Goal: Task Accomplishment & Management: Use online tool/utility

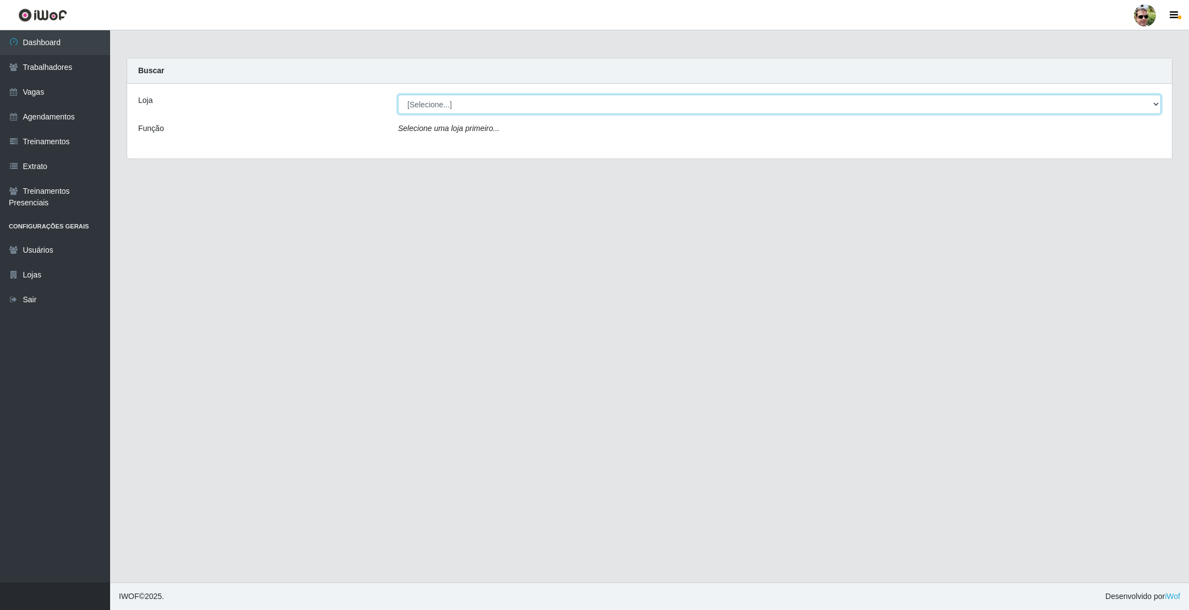
click at [467, 102] on select "[Selecione...] [PERSON_NAME] Supermercado - Gurinhém" at bounding box center [779, 104] width 763 height 19
select select "176"
click at [398, 95] on select "[Selecione...] [PERSON_NAME] Supermercado - Gurinhém" at bounding box center [779, 104] width 763 height 19
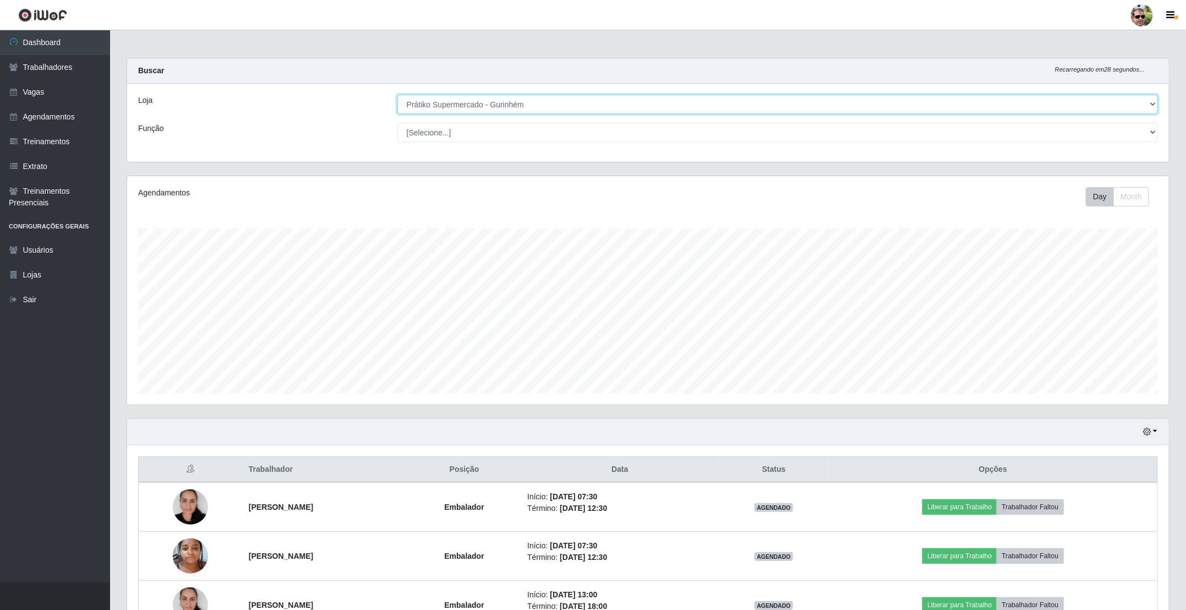
scroll to position [230, 1041]
click at [552, 65] on div "Buscar Recarregando em 27 segundos..." at bounding box center [648, 70] width 1042 height 25
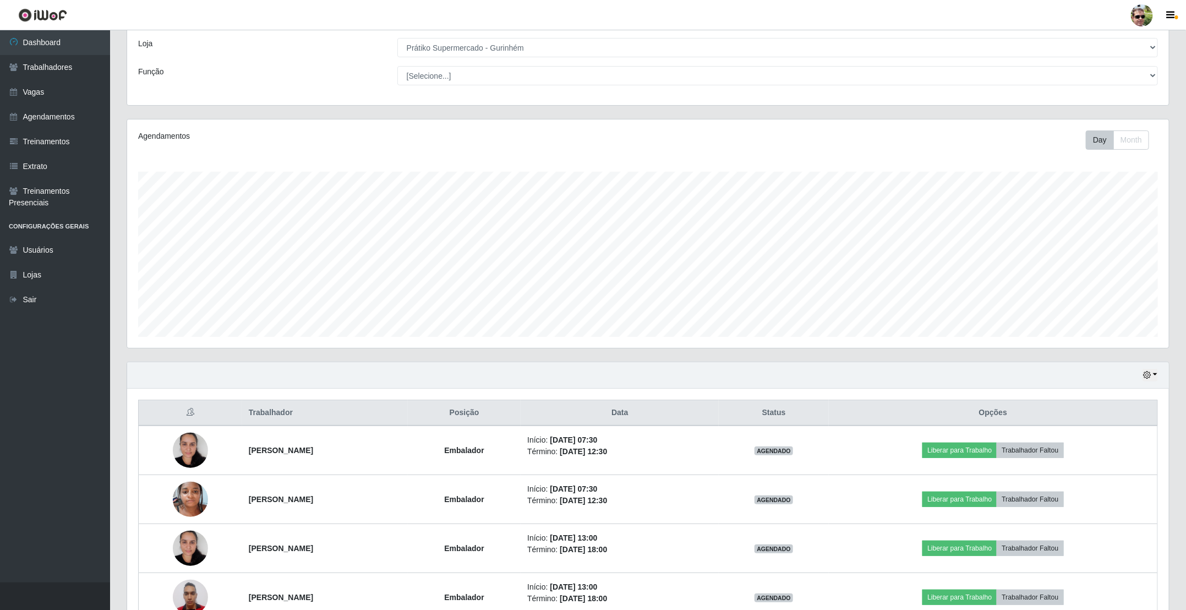
scroll to position [124, 0]
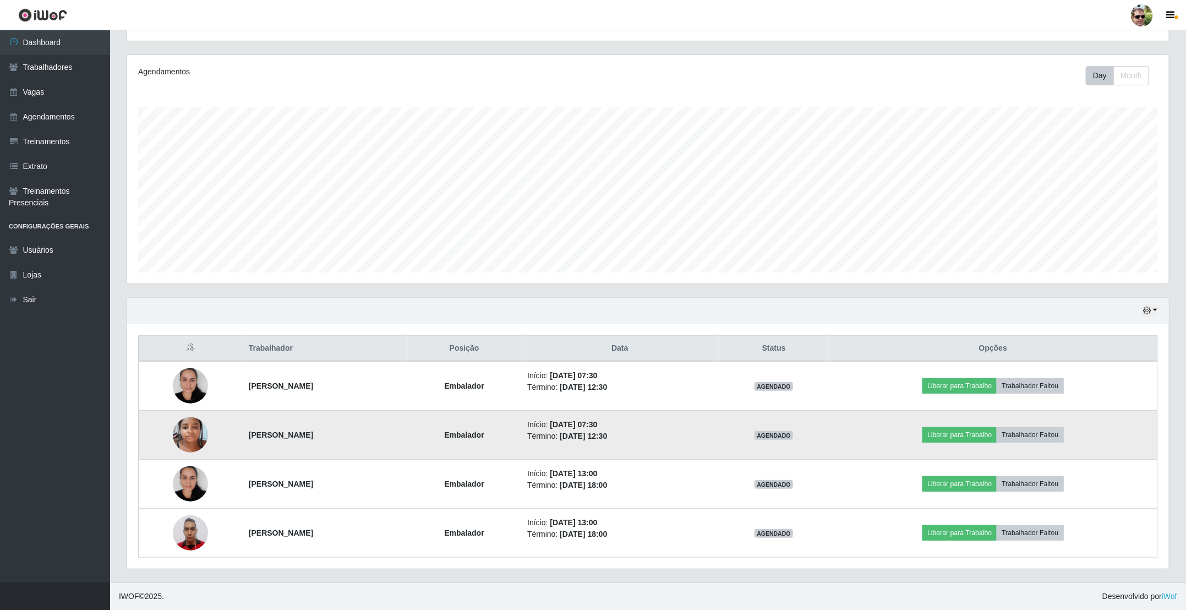
click at [959, 425] on td "Liberar para Trabalho Trabalhador Faltou" at bounding box center [993, 435] width 329 height 49
click at [968, 435] on button "Liberar para Trabalho" at bounding box center [960, 434] width 74 height 15
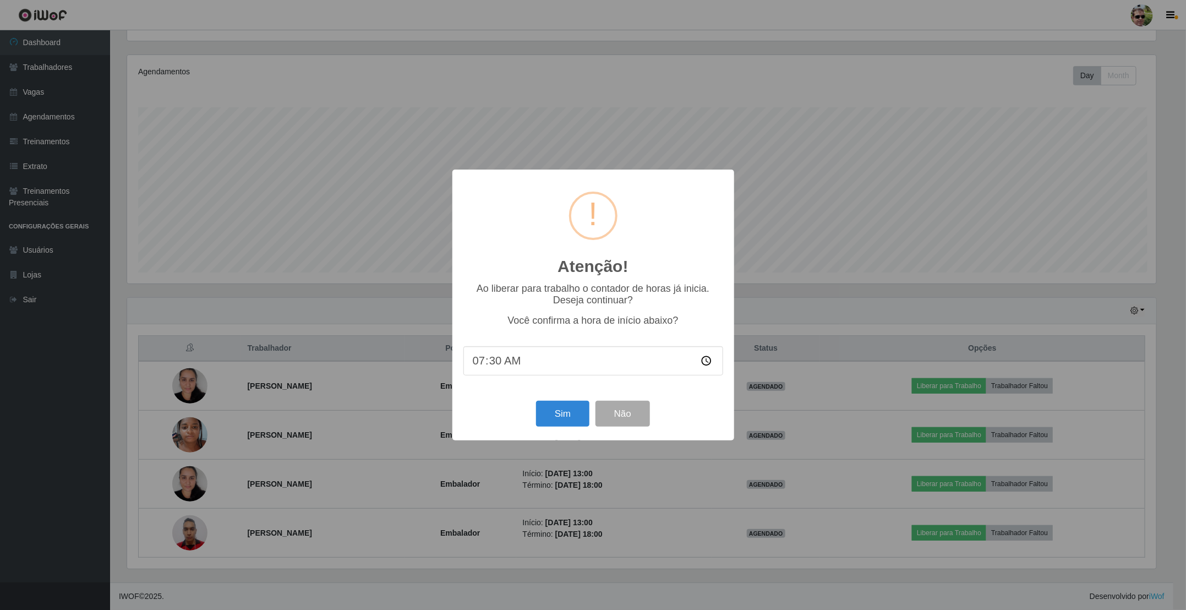
scroll to position [230, 1032]
click at [571, 405] on button "Sim" at bounding box center [563, 414] width 53 height 26
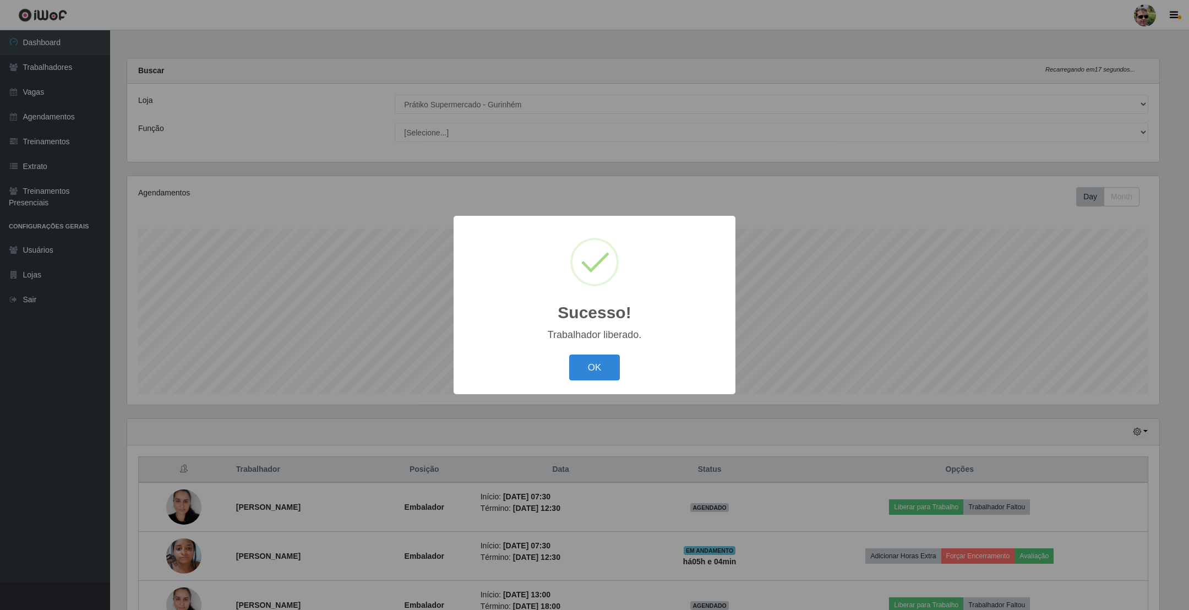
click at [574, 362] on button "OK" at bounding box center [594, 368] width 51 height 26
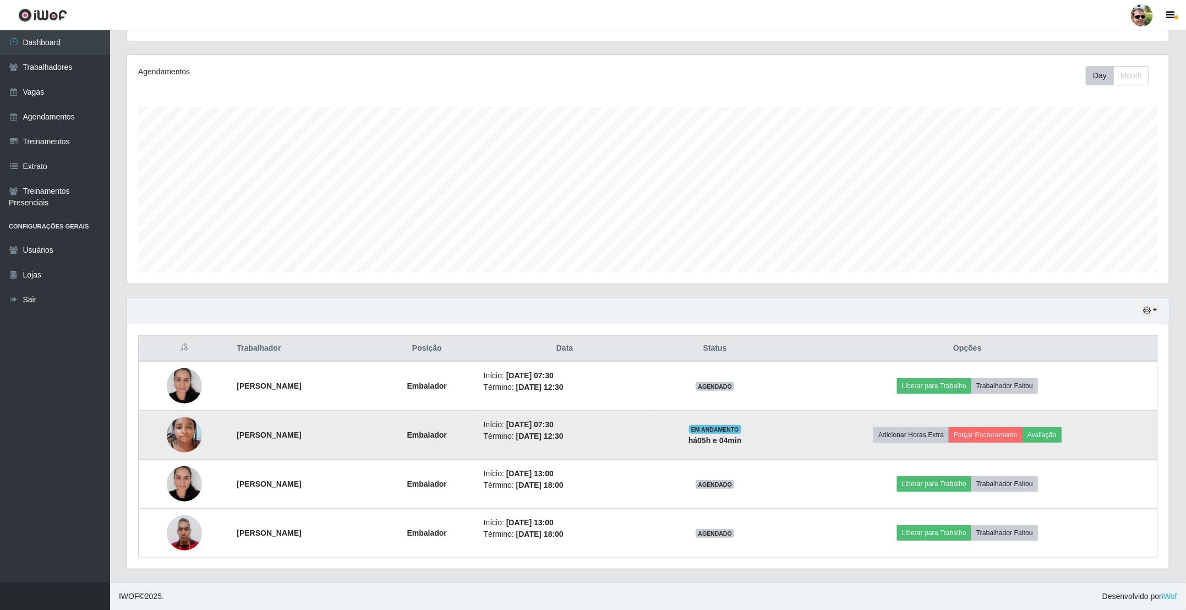
scroll to position [124, 0]
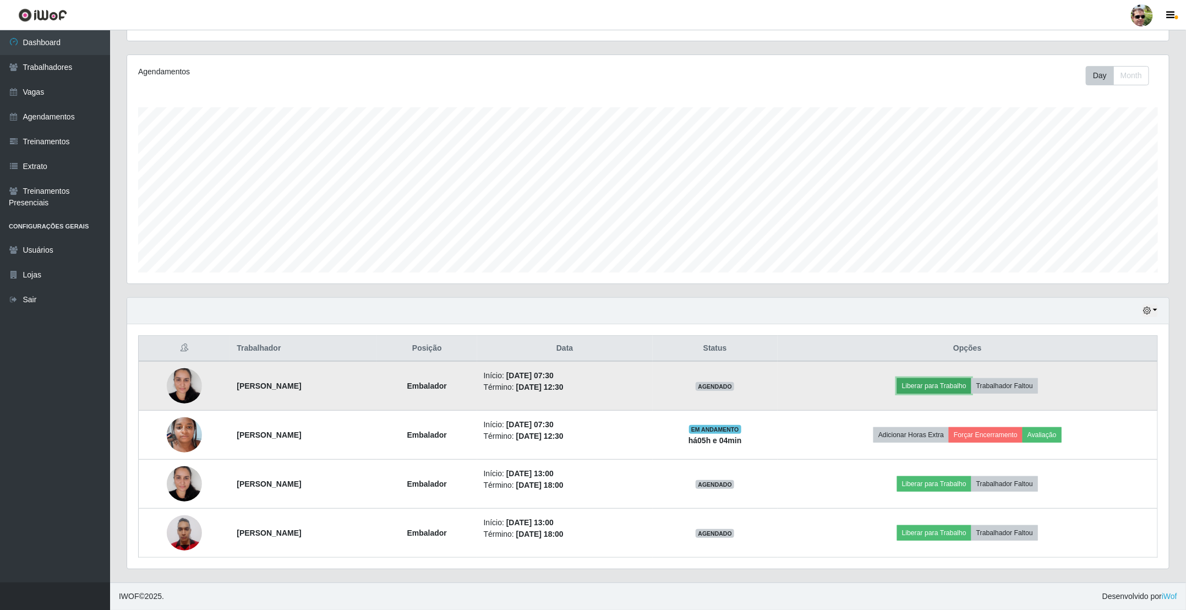
click at [951, 382] on button "Liberar para Trabalho" at bounding box center [934, 385] width 74 height 15
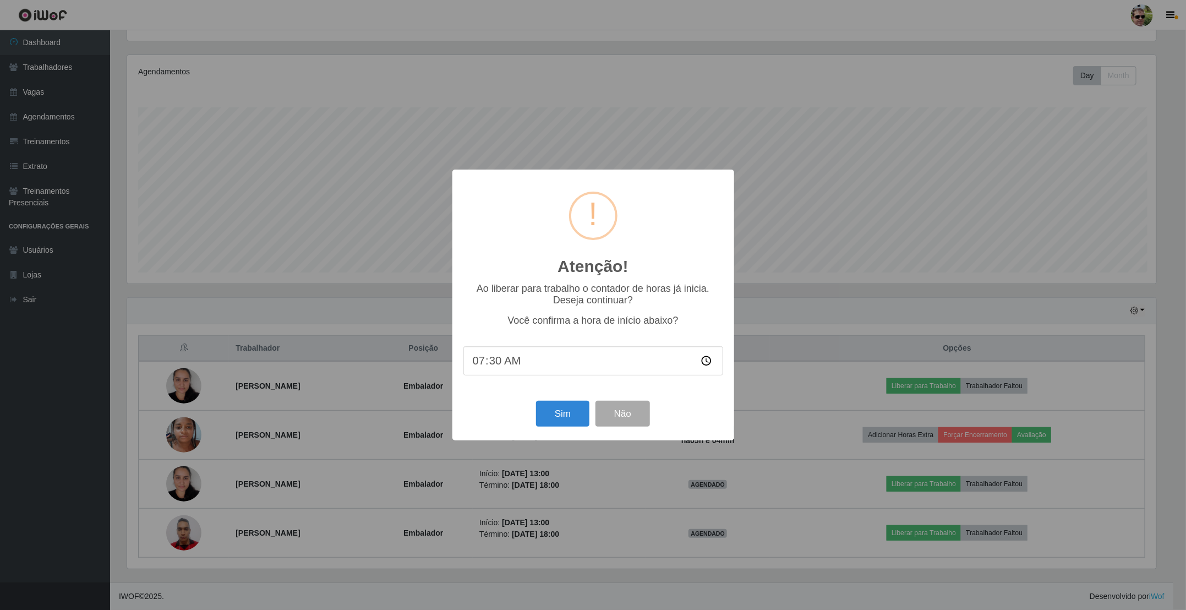
scroll to position [230, 1032]
click at [567, 411] on button "Sim" at bounding box center [563, 414] width 53 height 26
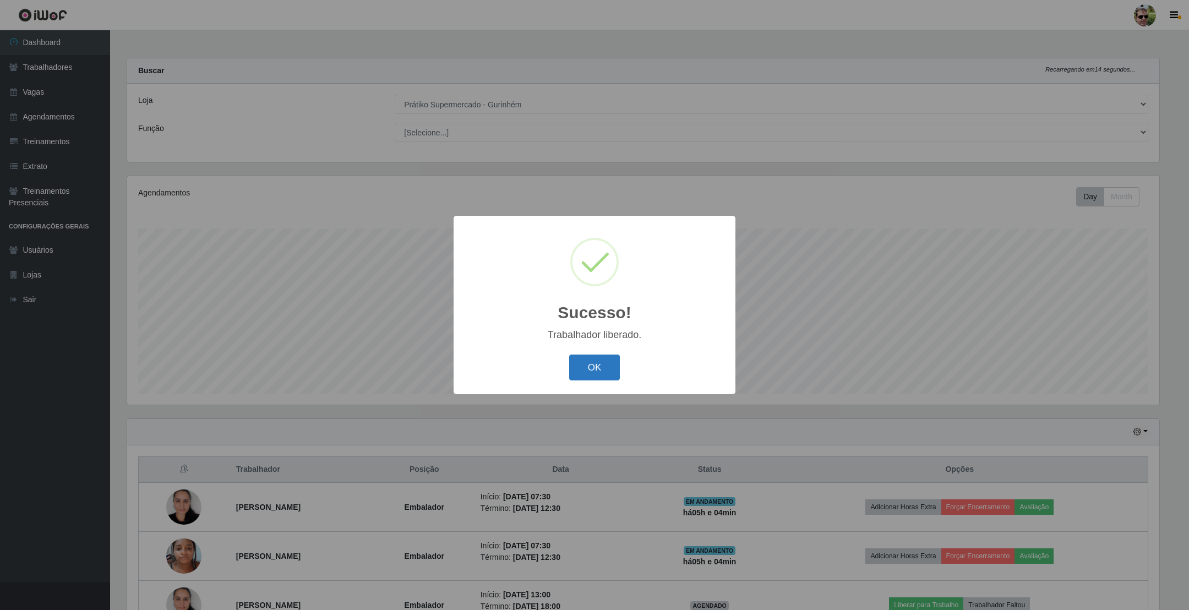
click at [583, 378] on button "OK" at bounding box center [594, 368] width 51 height 26
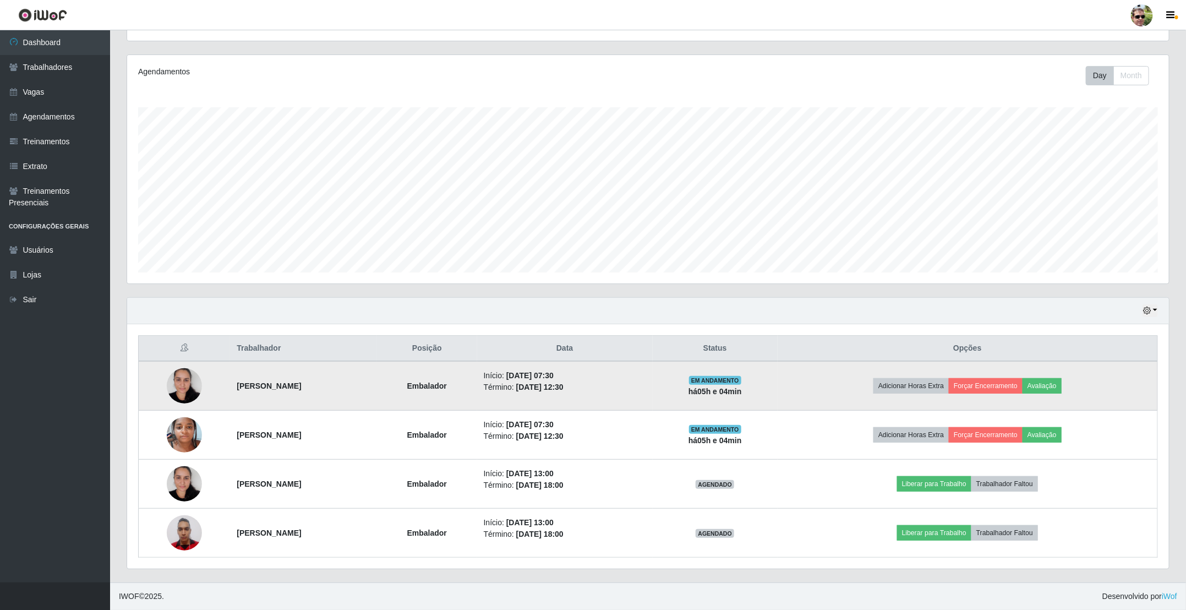
scroll to position [124, 0]
click at [1015, 390] on button "Forçar Encerramento" at bounding box center [986, 385] width 74 height 15
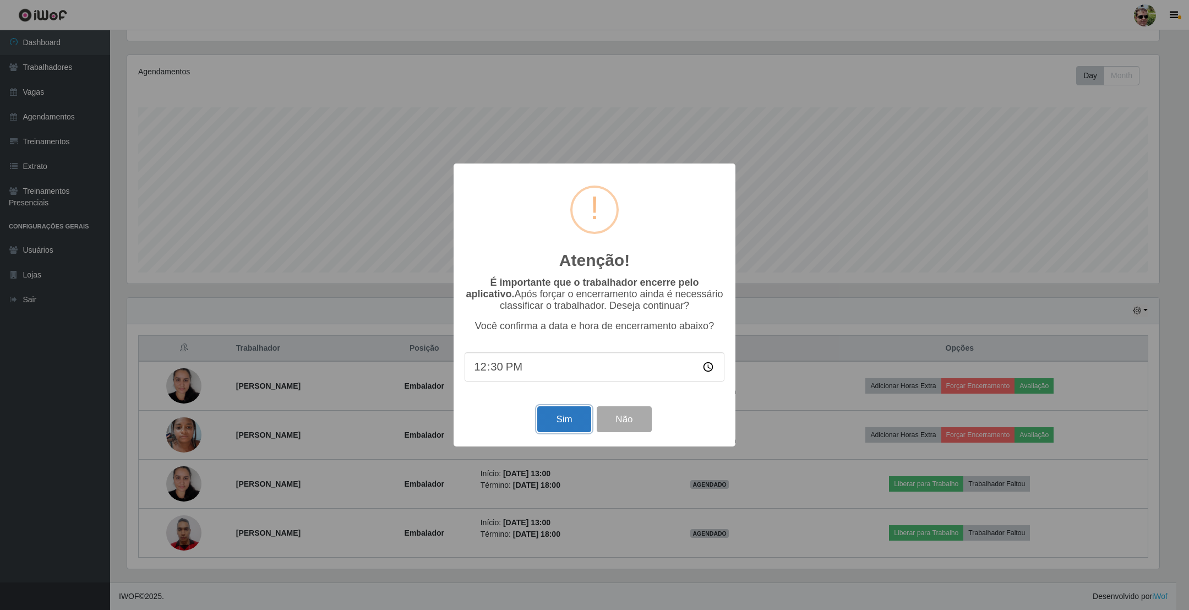
click at [555, 427] on button "Sim" at bounding box center [563, 419] width 53 height 26
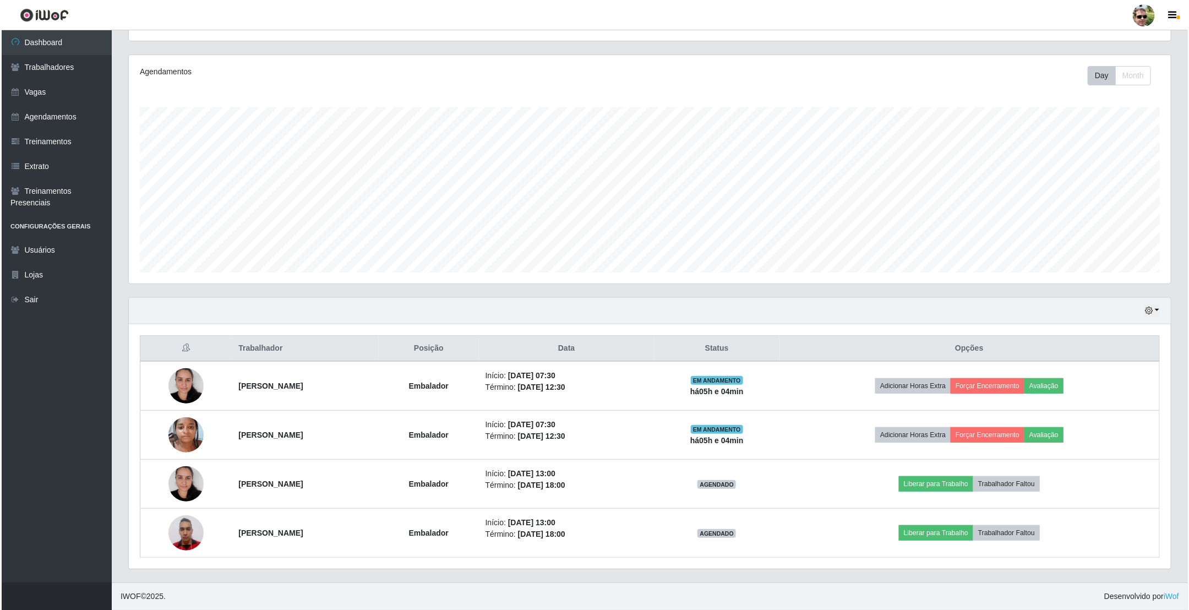
scroll to position [0, 0]
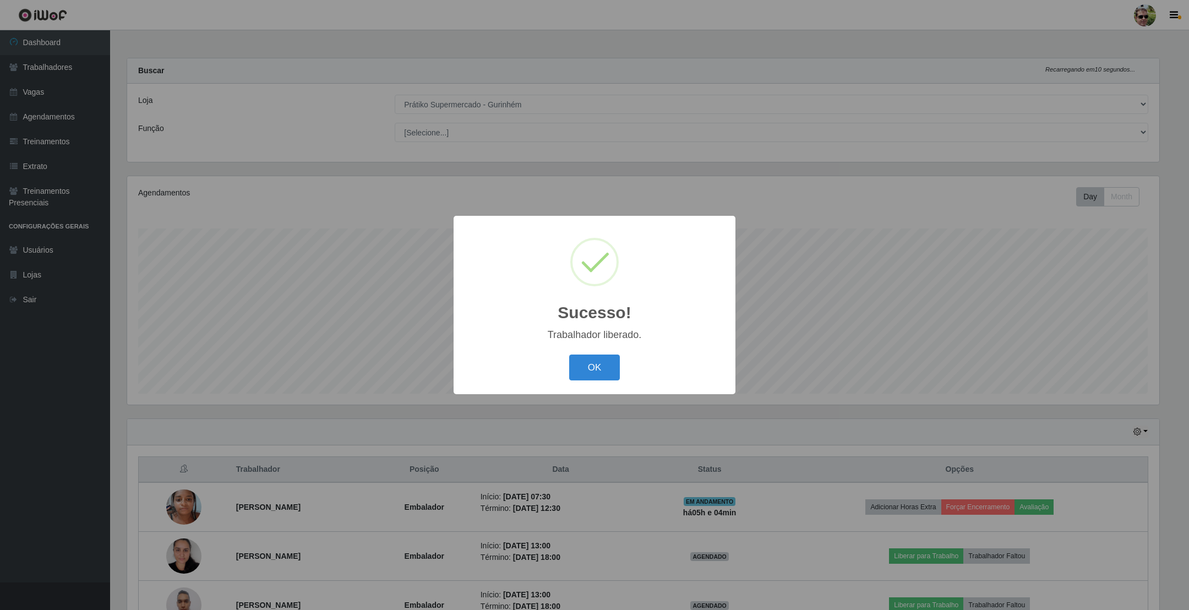
drag, startPoint x: 580, startPoint y: 371, endPoint x: 658, endPoint y: 367, distance: 78.2
click at [580, 370] on button "OK" at bounding box center [594, 368] width 51 height 26
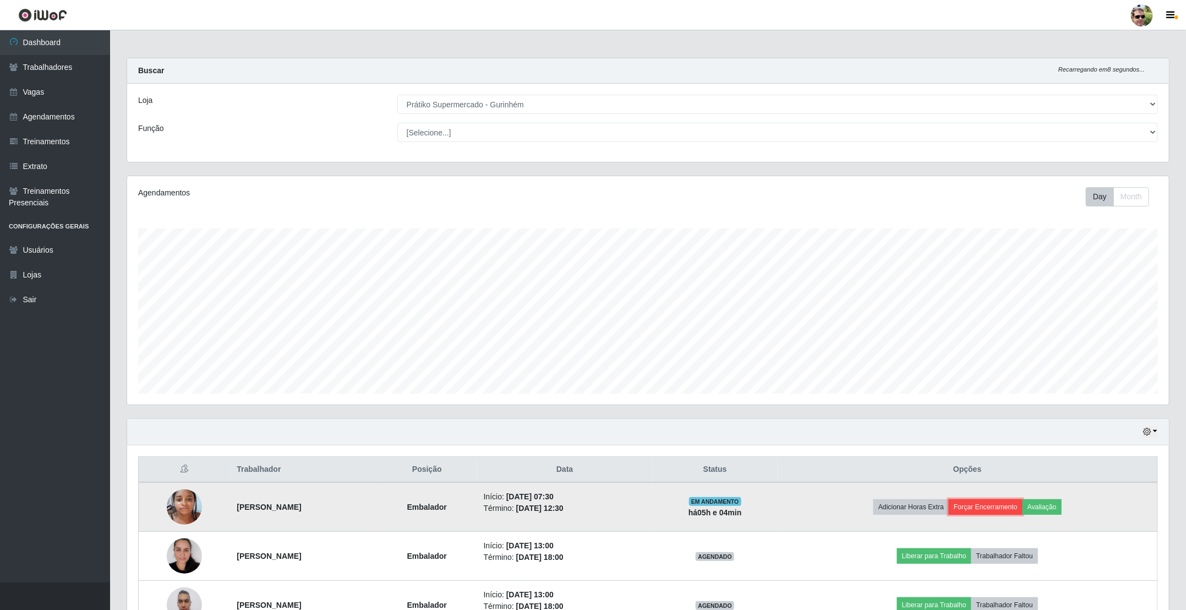
click at [1005, 507] on button "Forçar Encerramento" at bounding box center [986, 506] width 74 height 15
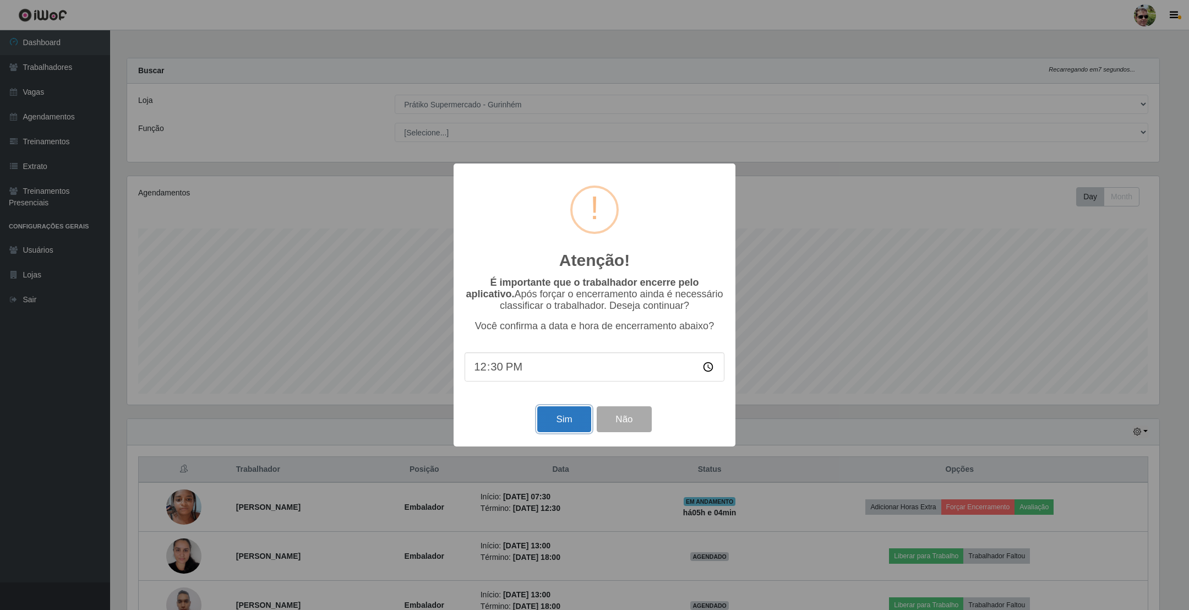
click at [567, 420] on button "Sim" at bounding box center [563, 419] width 53 height 26
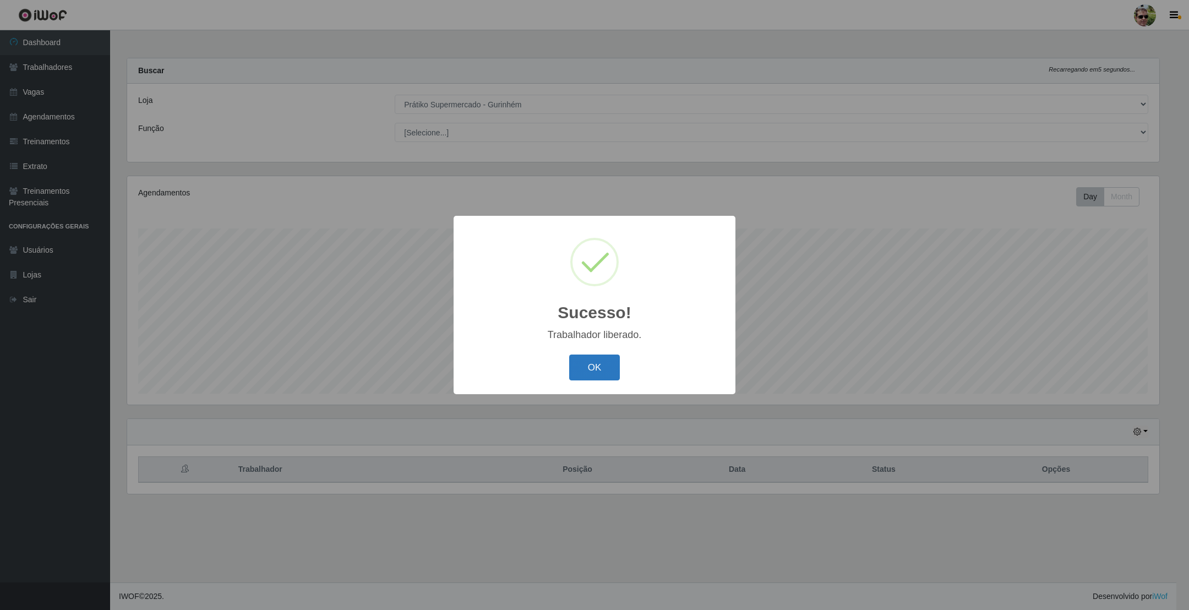
click at [595, 372] on button "OK" at bounding box center [594, 368] width 51 height 26
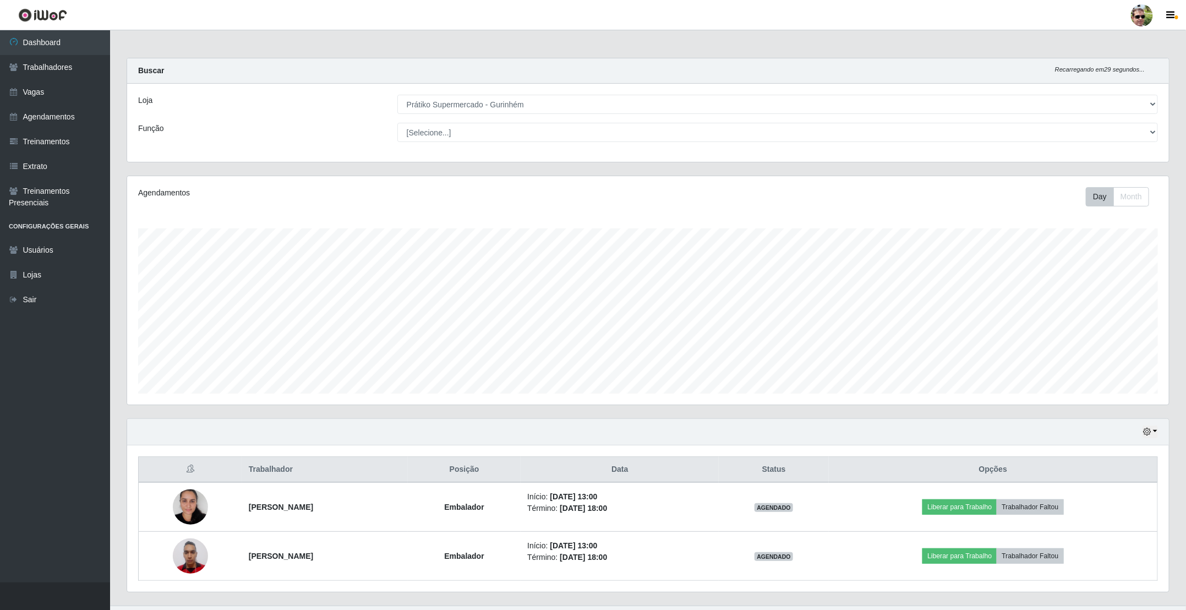
scroll to position [26, 0]
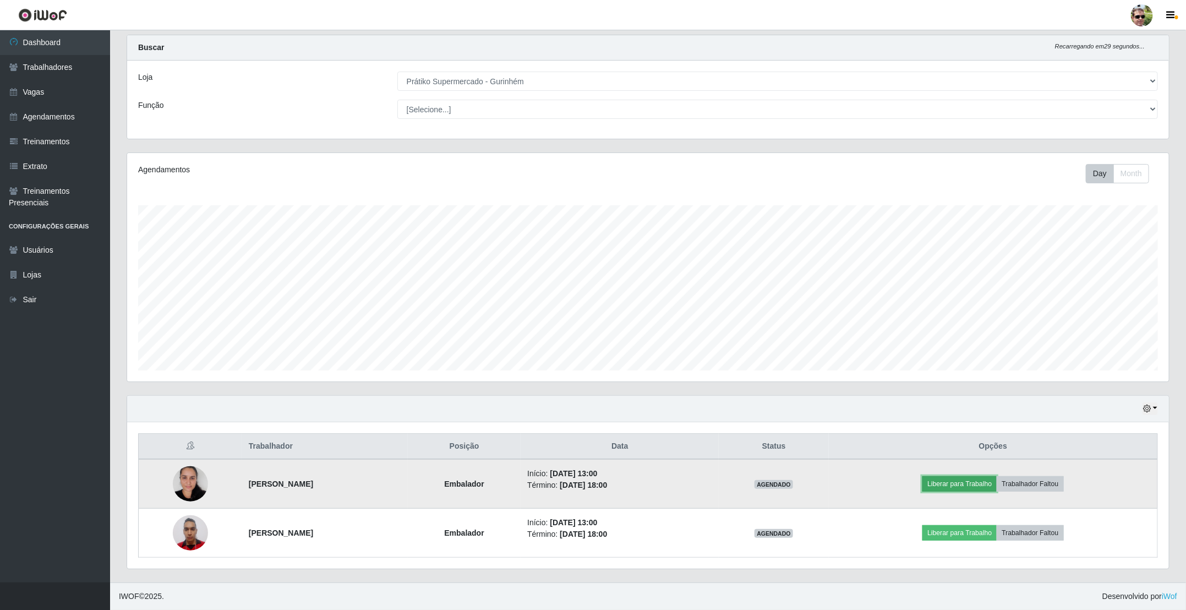
click at [965, 482] on button "Liberar para Trabalho" at bounding box center [960, 483] width 74 height 15
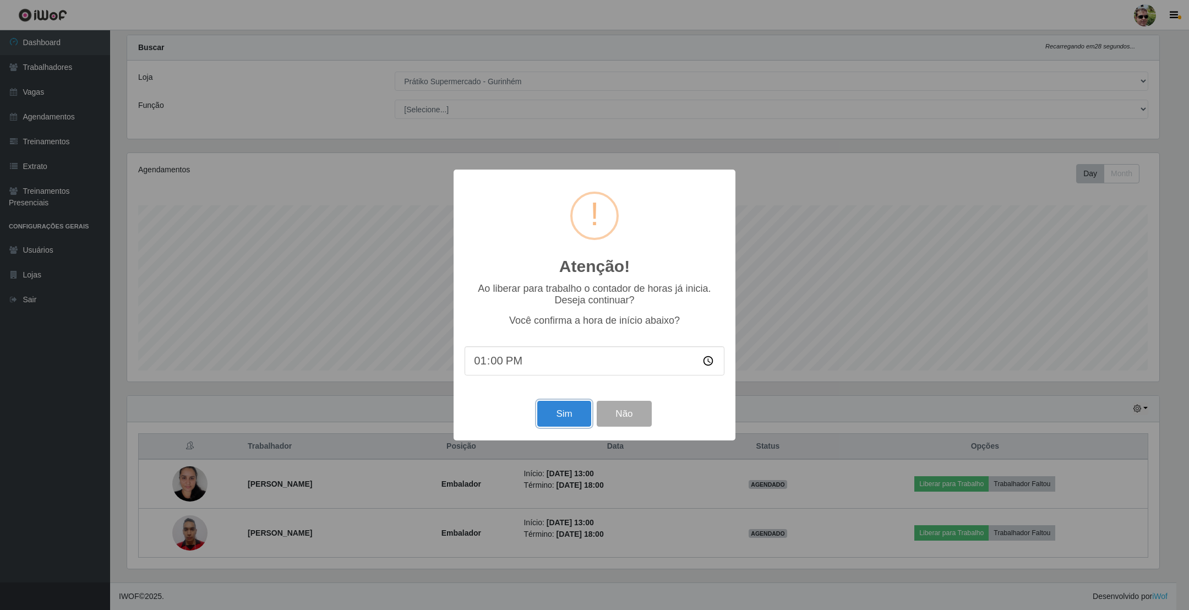
click at [557, 413] on button "Sim" at bounding box center [563, 414] width 53 height 26
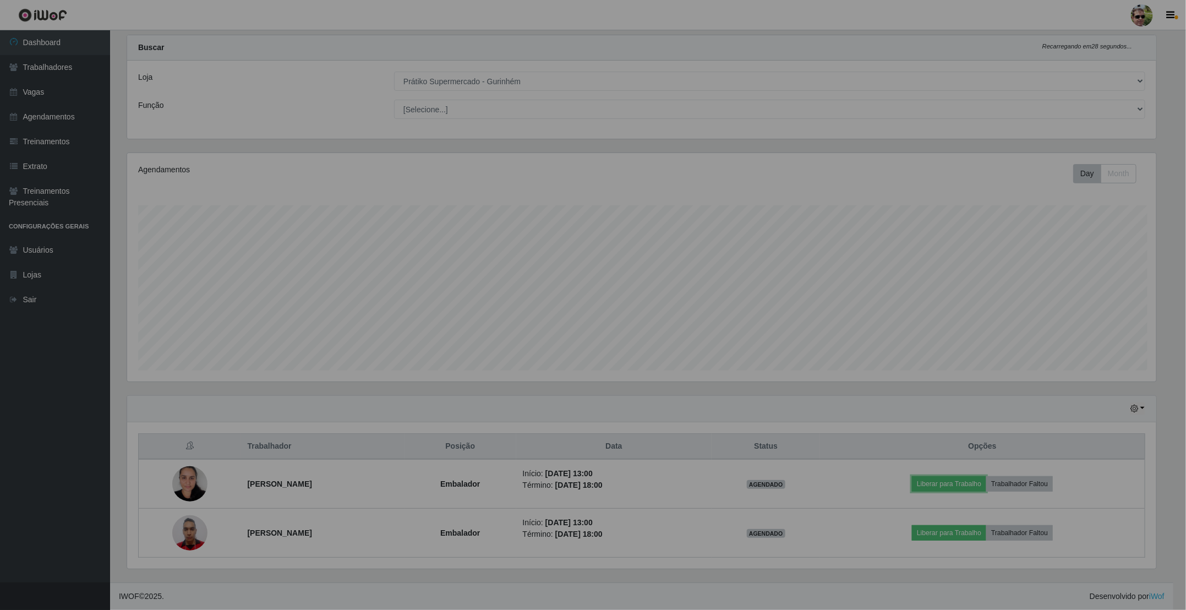
scroll to position [230, 1041]
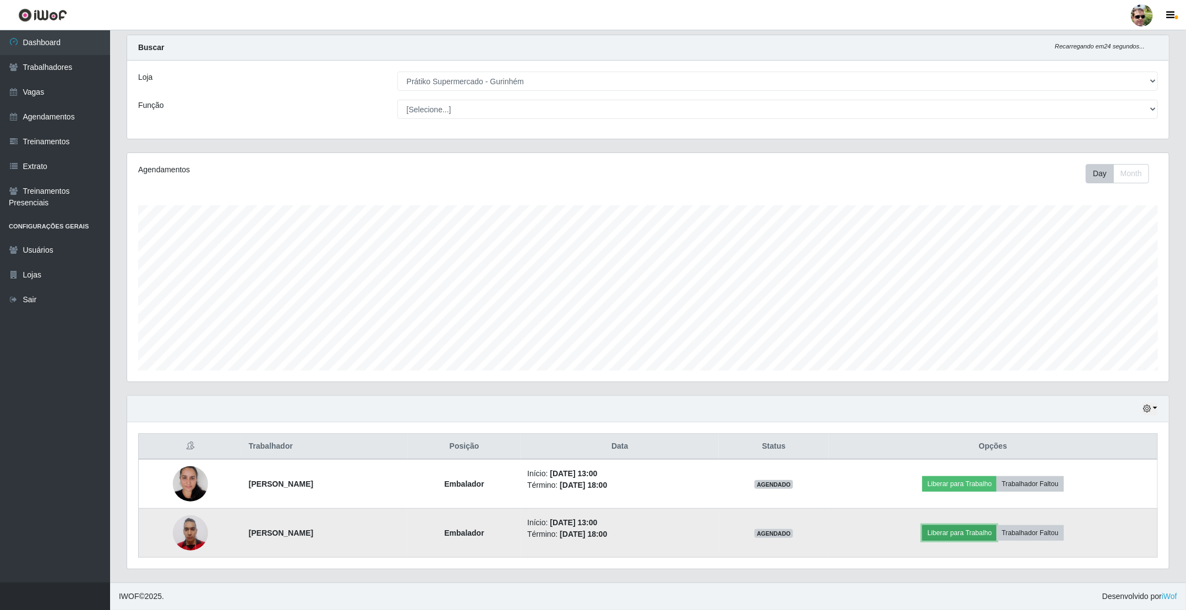
click at [976, 534] on button "Liberar para Trabalho" at bounding box center [960, 532] width 74 height 15
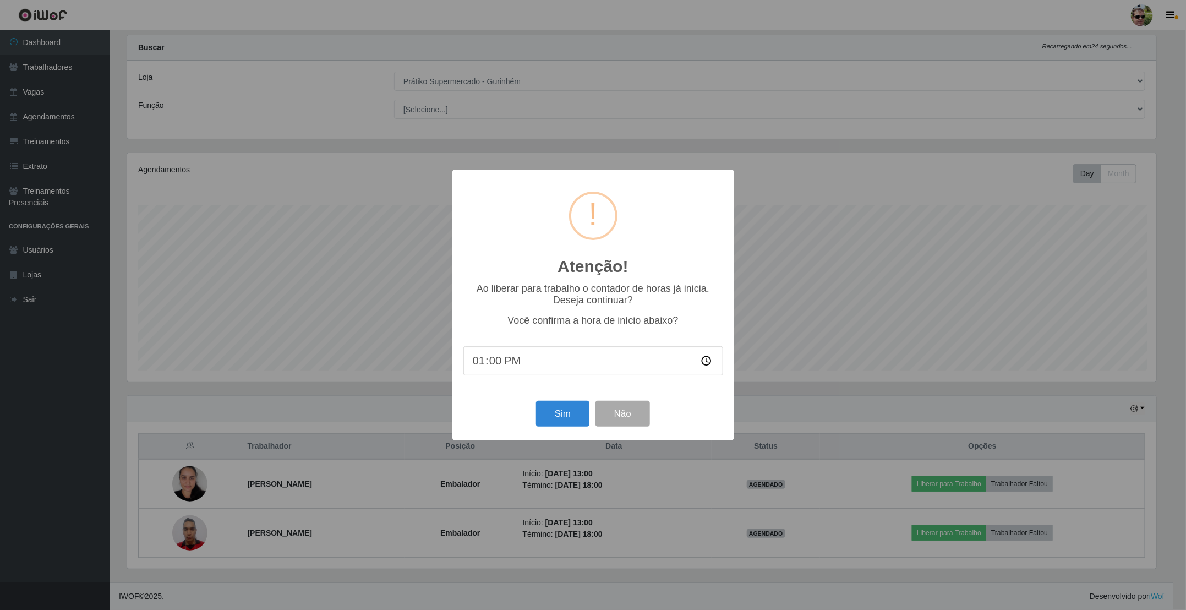
scroll to position [230, 1032]
click at [570, 418] on button "Sim" at bounding box center [563, 414] width 53 height 26
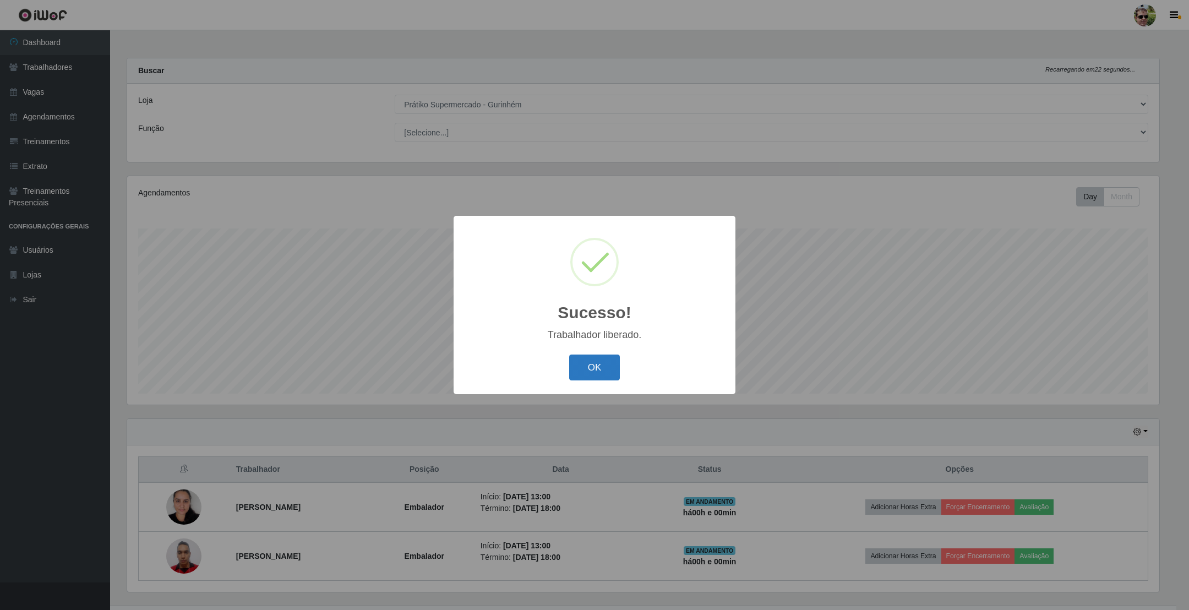
click at [614, 358] on button "OK" at bounding box center [594, 368] width 51 height 26
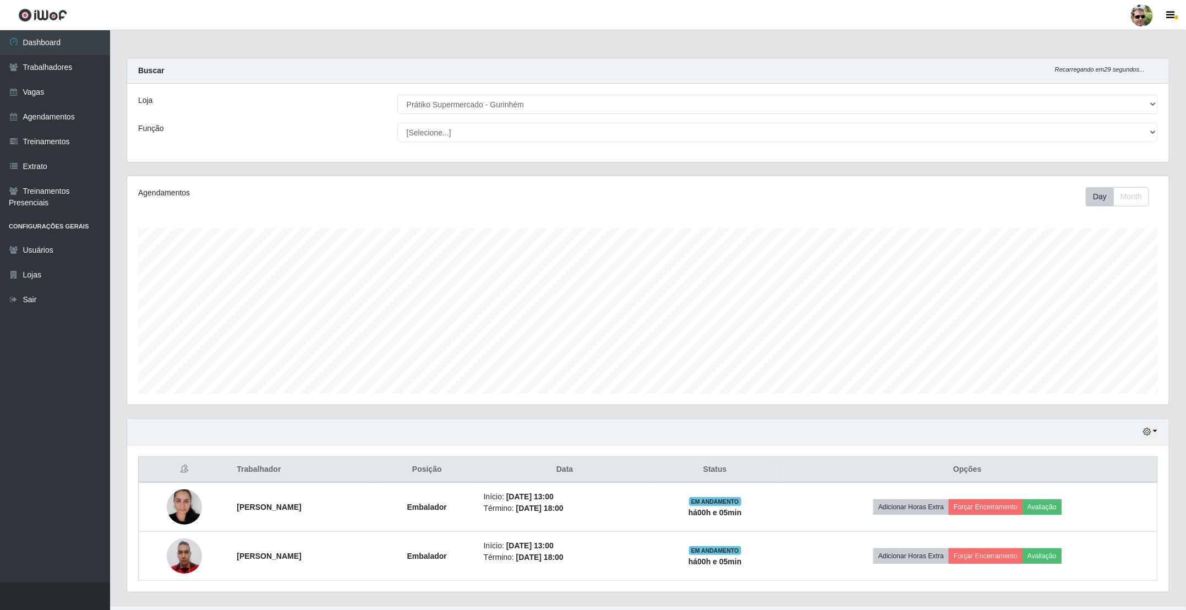
scroll to position [26, 0]
